Goal: Navigation & Orientation: Find specific page/section

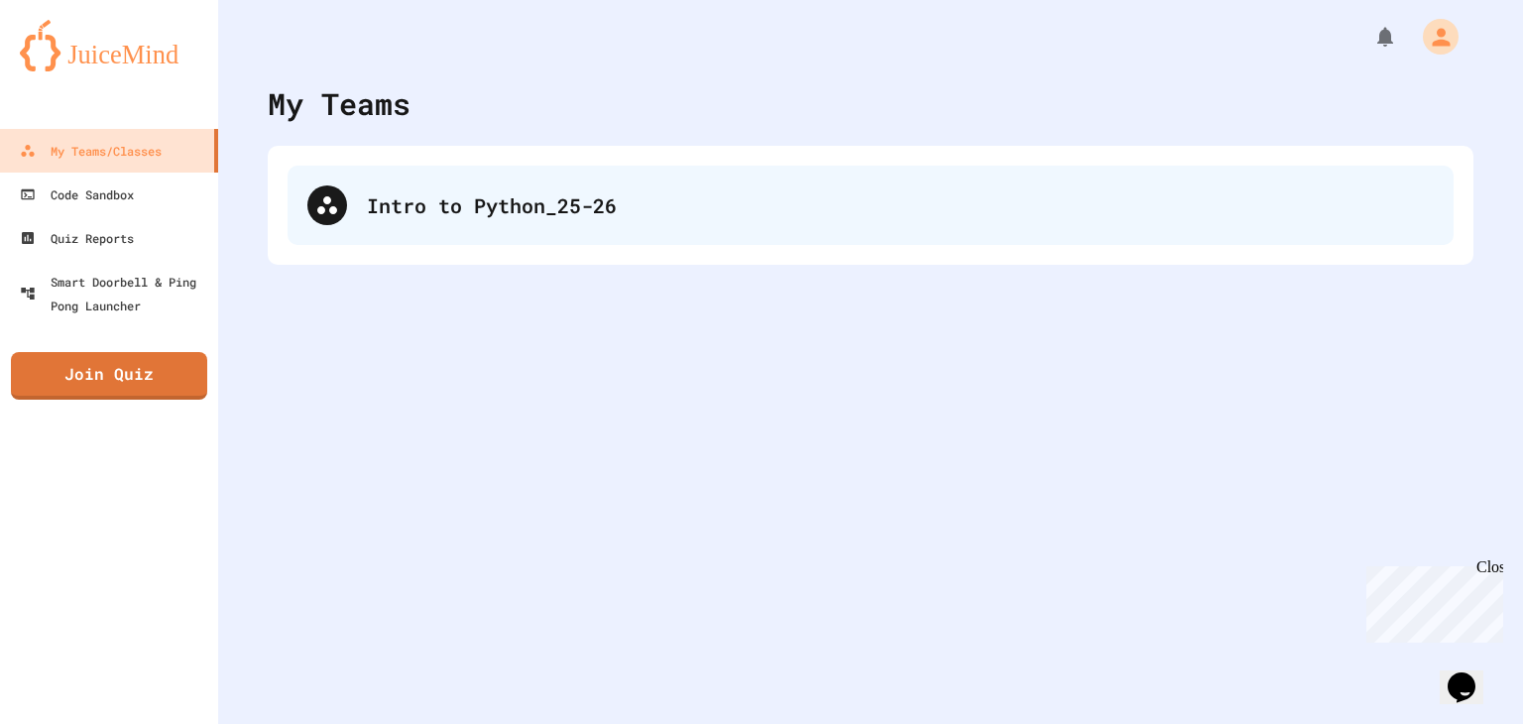
click at [409, 166] on div "Intro to Python_25-26" at bounding box center [871, 205] width 1166 height 79
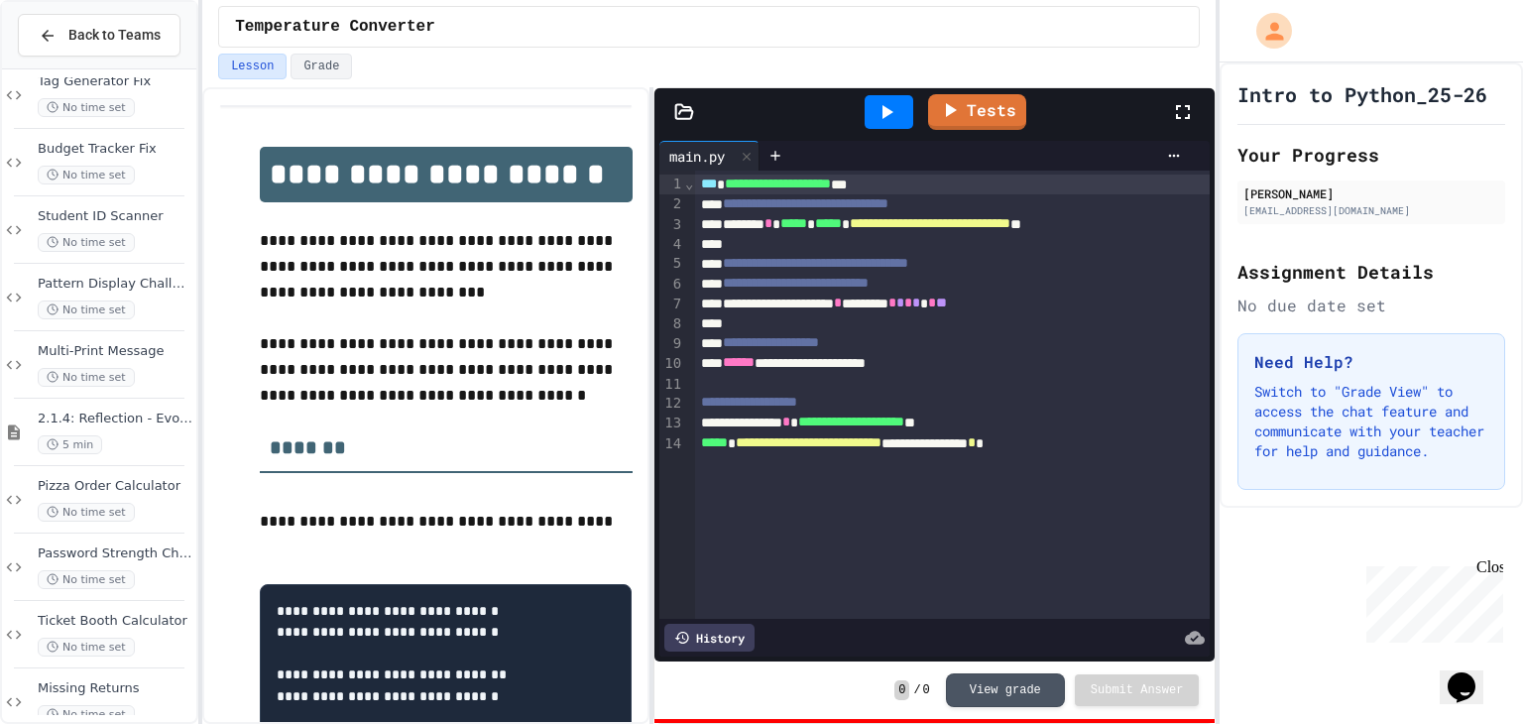
scroll to position [2555, 0]
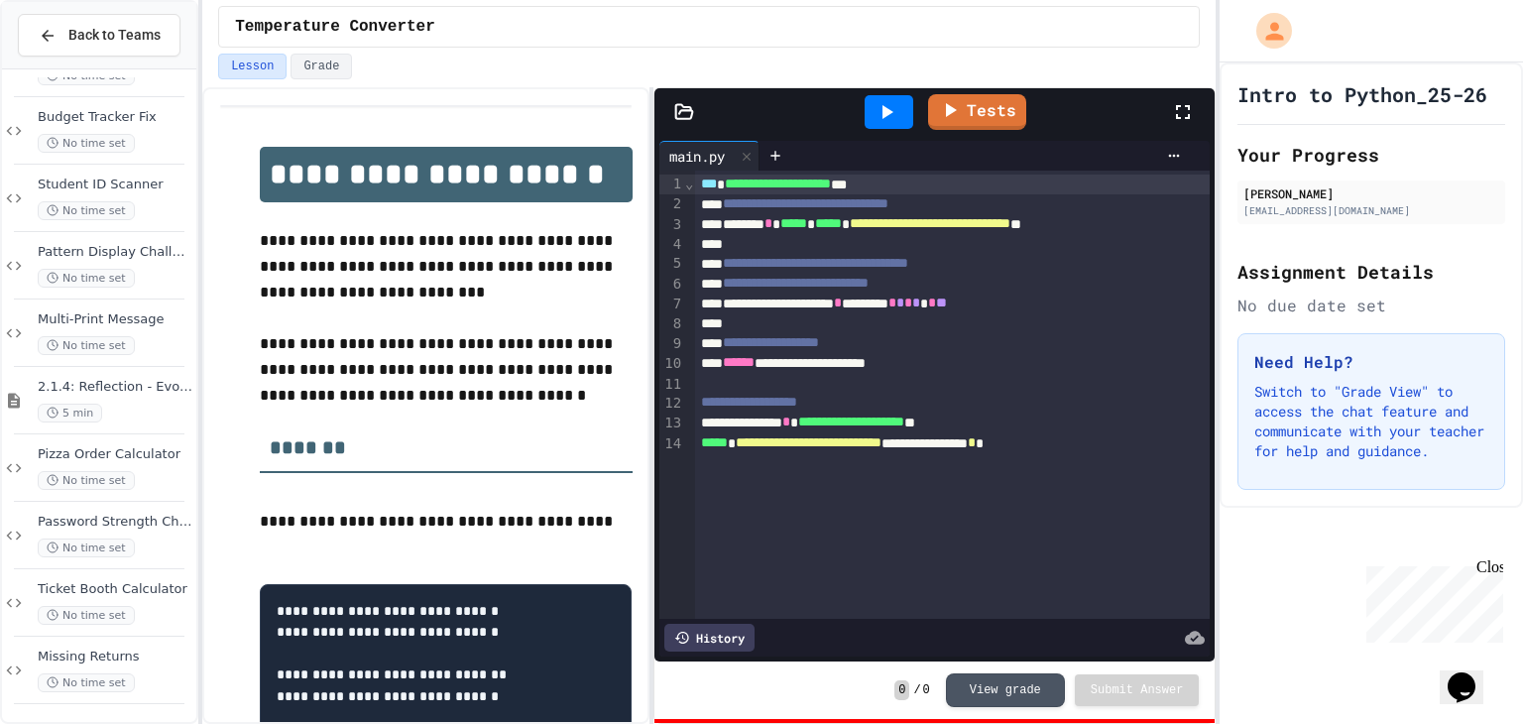
click at [56, 11] on div "Back to Teams" at bounding box center [99, 35] width 194 height 67
click at [49, 52] on button "Back to Teams" at bounding box center [99, 35] width 163 height 43
